Goal: Task Accomplishment & Management: Use online tool/utility

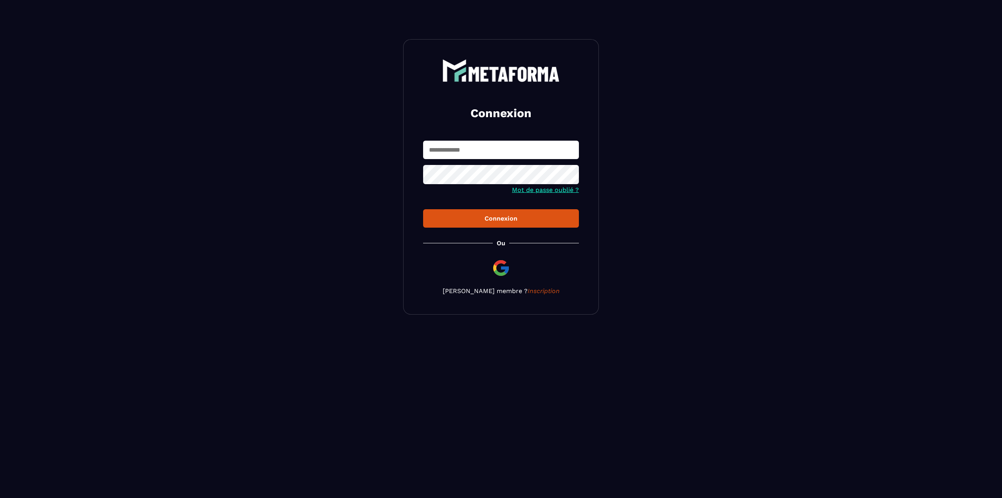
type input "**********"
click at [469, 222] on div "Connexion" at bounding box center [501, 218] width 143 height 7
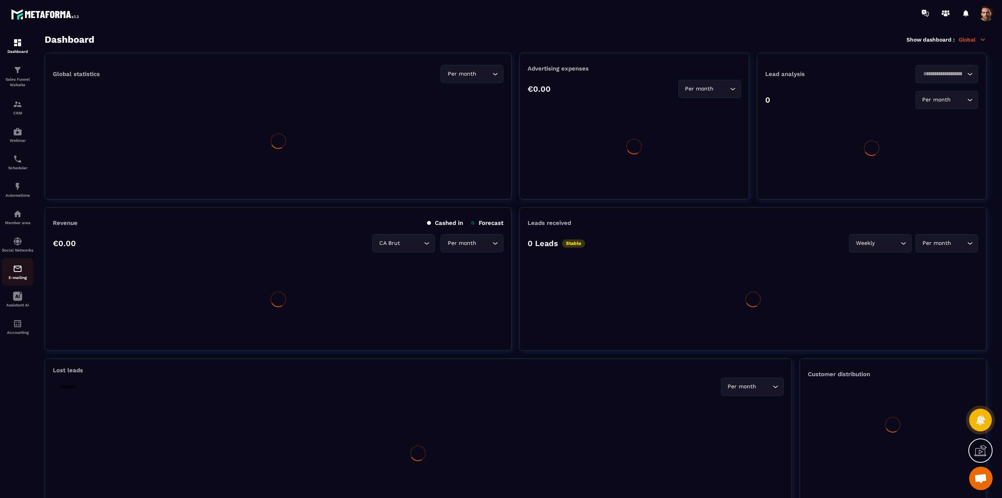
click at [15, 273] on img at bounding box center [17, 268] width 9 height 9
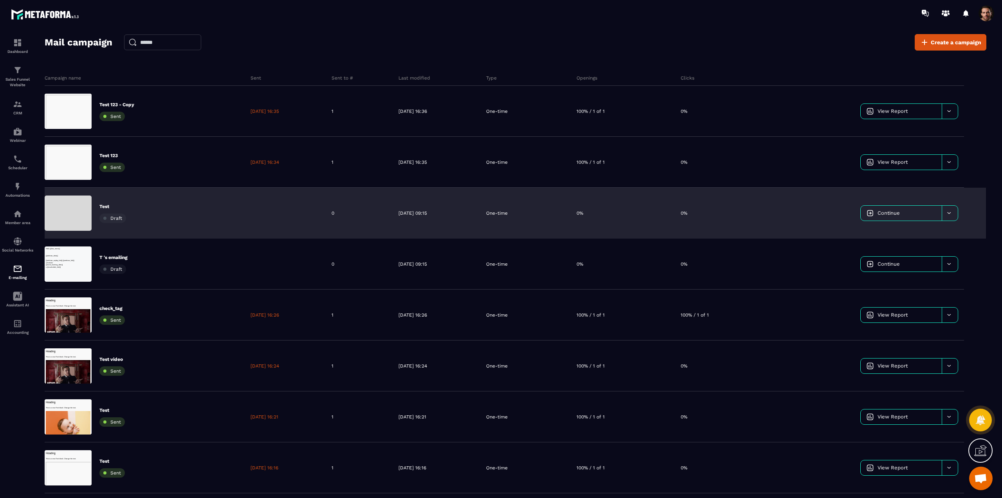
click at [213, 220] on div "Test Draft" at bounding box center [145, 213] width 200 height 51
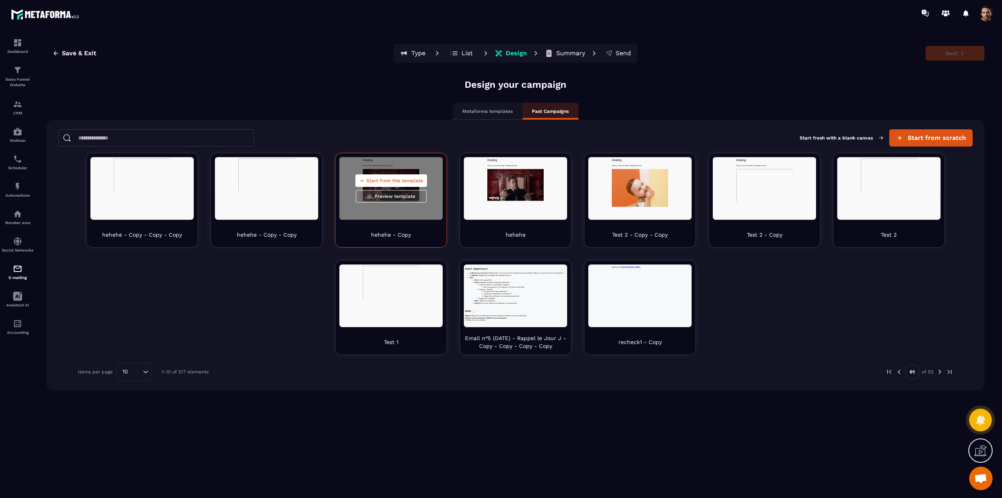
click at [402, 182] on span "Start from this template" at bounding box center [395, 180] width 57 height 6
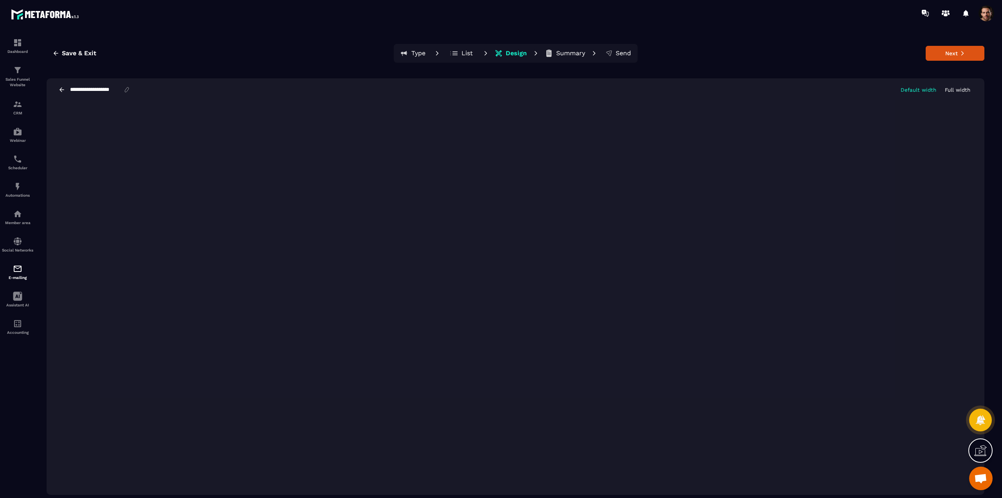
click at [62, 90] on icon at bounding box center [61, 89] width 7 height 7
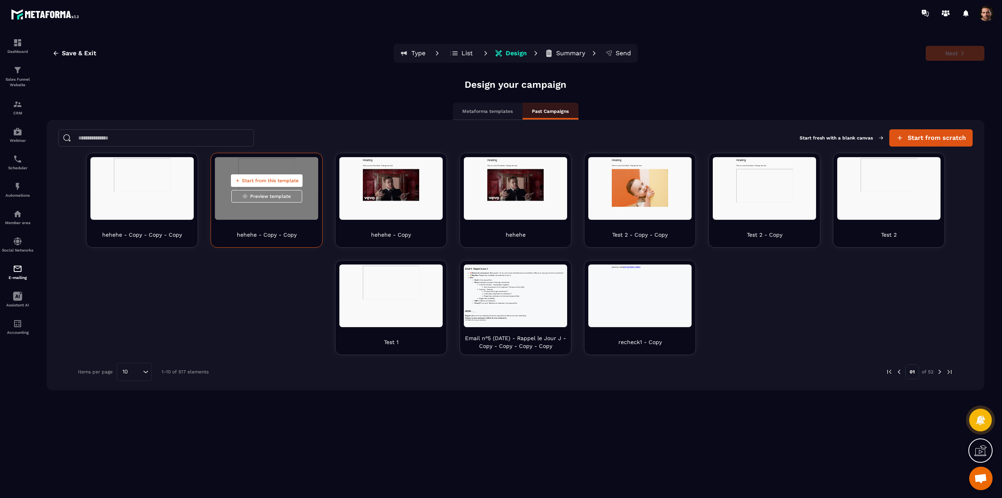
click at [260, 183] on span "Start from this template" at bounding box center [270, 180] width 57 height 6
